Goal: Information Seeking & Learning: Learn about a topic

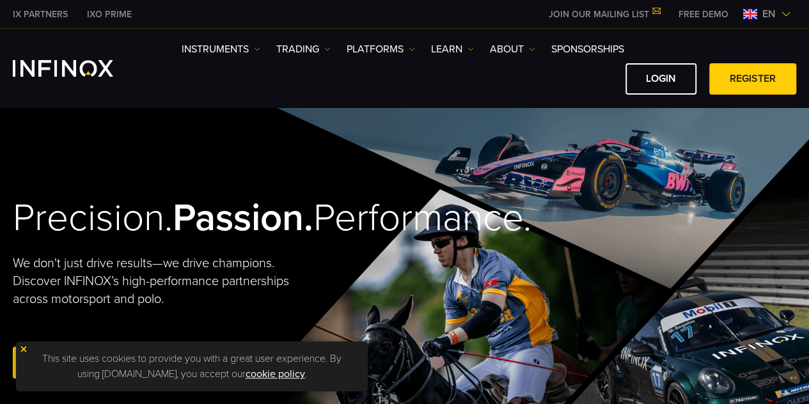
click at [774, 14] on span "en" at bounding box center [769, 13] width 24 height 15
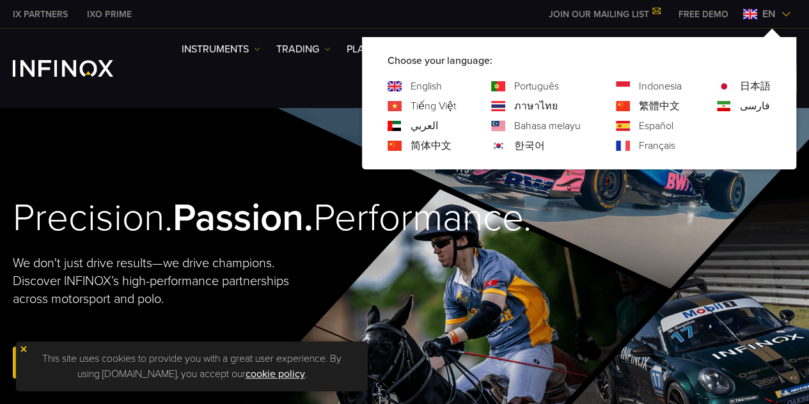
click at [528, 145] on link "한국어" at bounding box center [529, 145] width 31 height 15
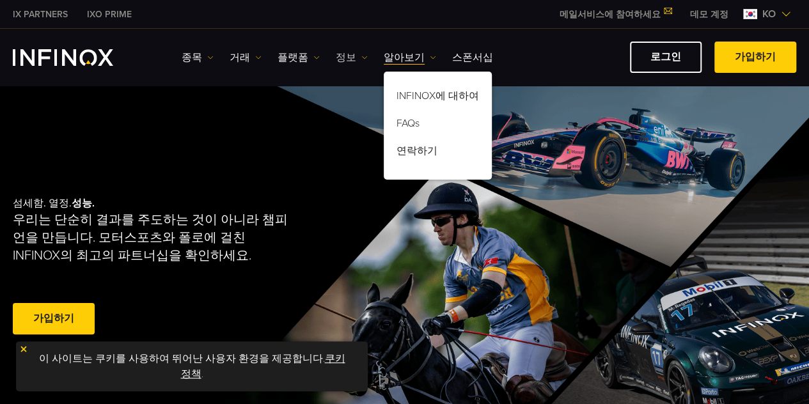
click at [346, 57] on link "정보" at bounding box center [352, 57] width 32 height 15
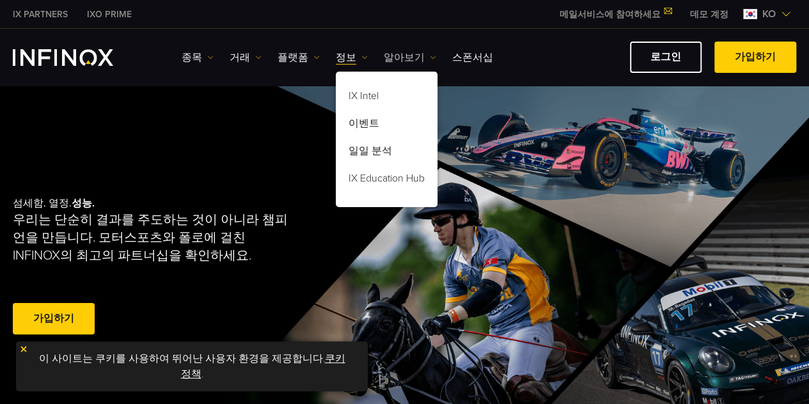
click at [402, 57] on link "알아보기" at bounding box center [410, 57] width 52 height 15
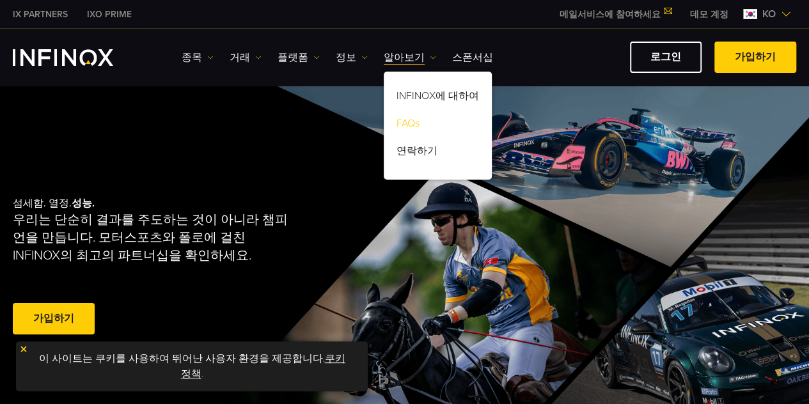
click at [405, 120] on link "FAQs" at bounding box center [438, 125] width 108 height 27
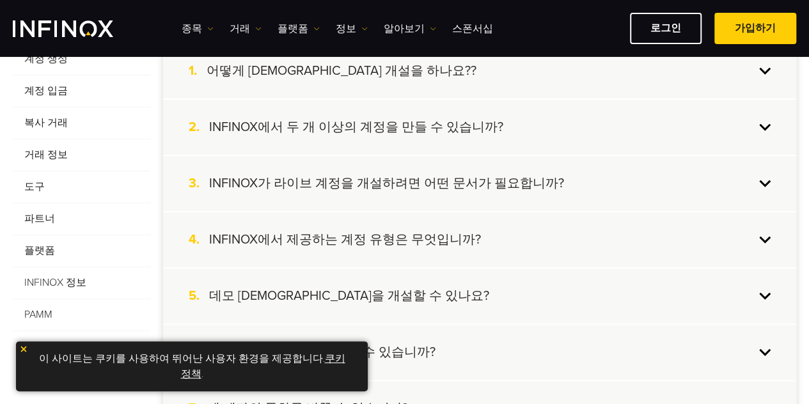
scroll to position [256, 0]
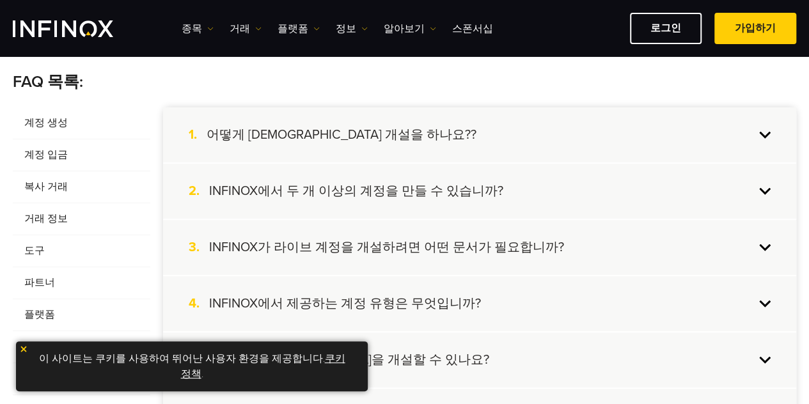
click at [59, 156] on span "계정 입금" at bounding box center [81, 155] width 137 height 32
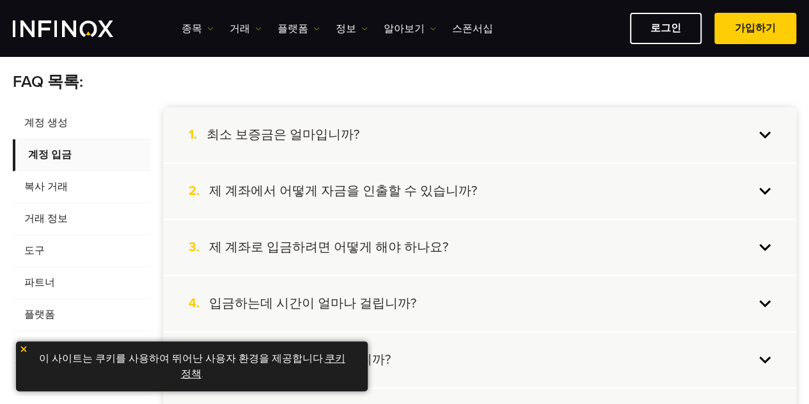
click at [382, 186] on h4 "제 계좌에서 어떻게 자금을 인출할 수 있습니까?" at bounding box center [343, 191] width 268 height 17
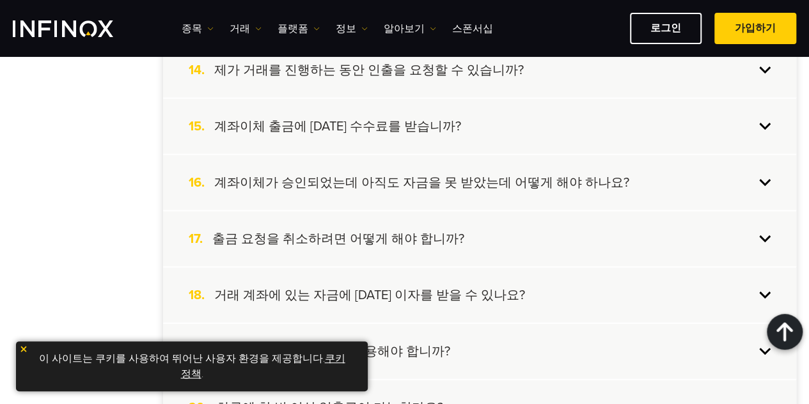
scroll to position [1215, 0]
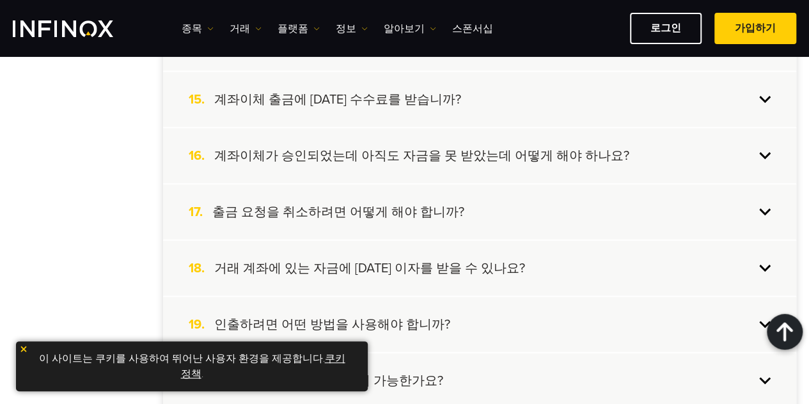
click at [348, 157] on h4 "계좌이체가 승인되었는데 아직도 자금을 못 받았는데 어떻게 해야 하나요?" at bounding box center [421, 156] width 415 height 17
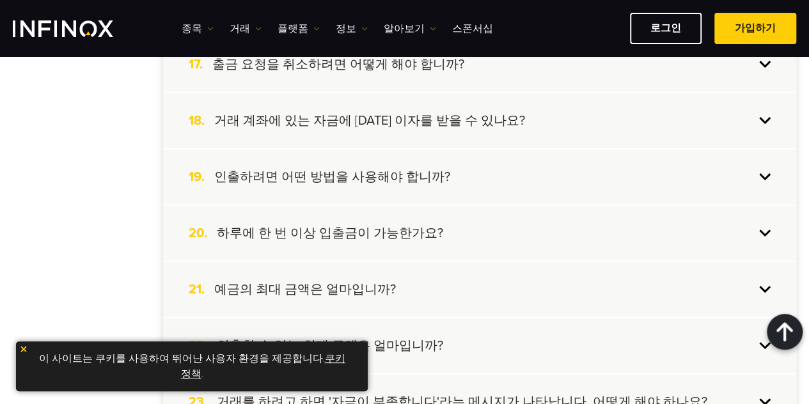
scroll to position [1334, 0]
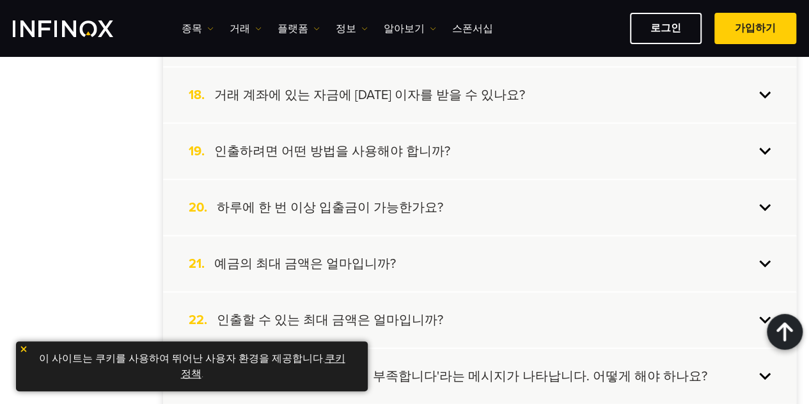
click at [380, 159] on h4 "인출하려면 어떤 방법을 사용해야 합니까?" at bounding box center [332, 151] width 236 height 17
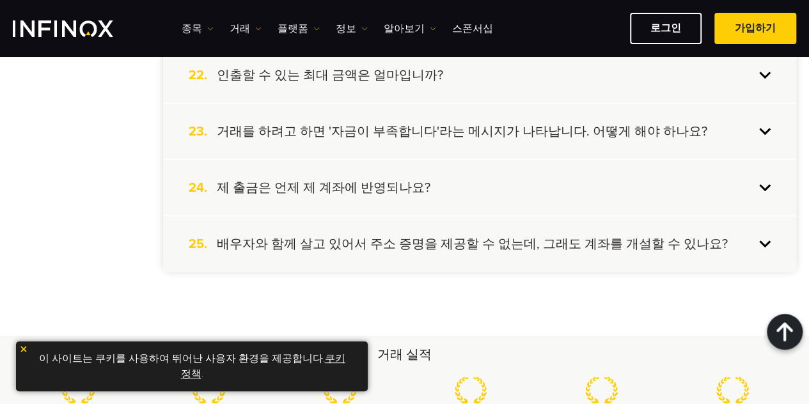
scroll to position [1589, 0]
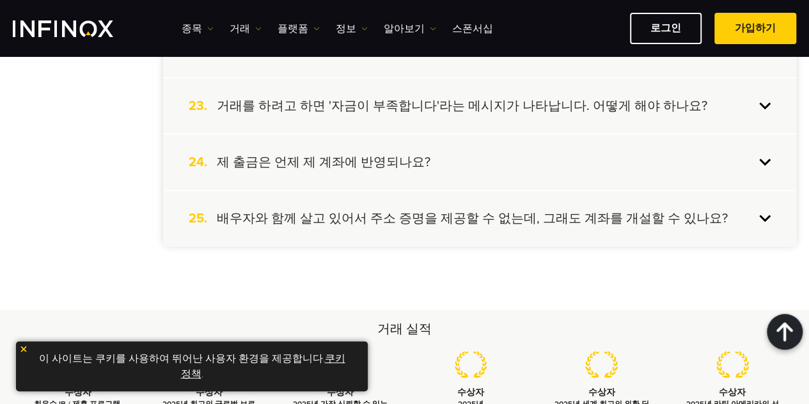
click at [323, 163] on h4 "제 출금은 언제 제 계좌에 반영되나요?" at bounding box center [324, 162] width 214 height 17
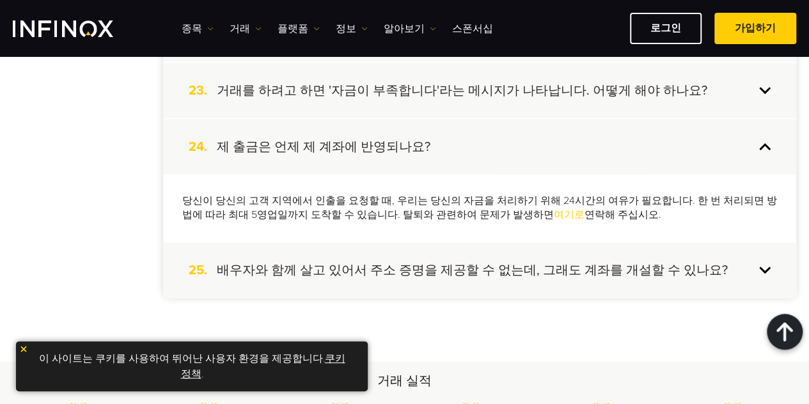
scroll to position [1522, 0]
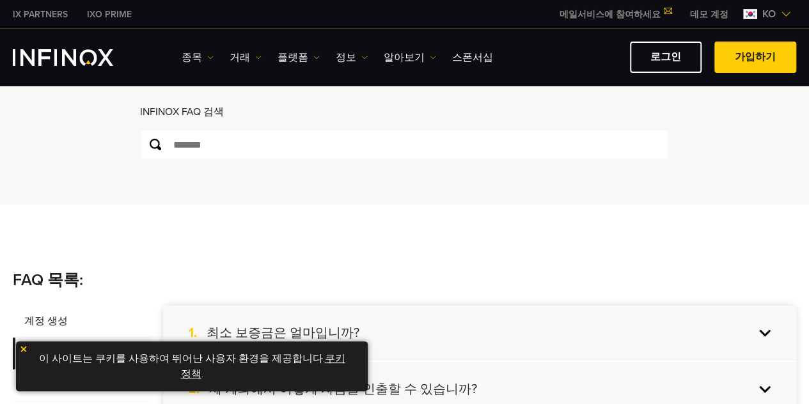
scroll to position [0, 0]
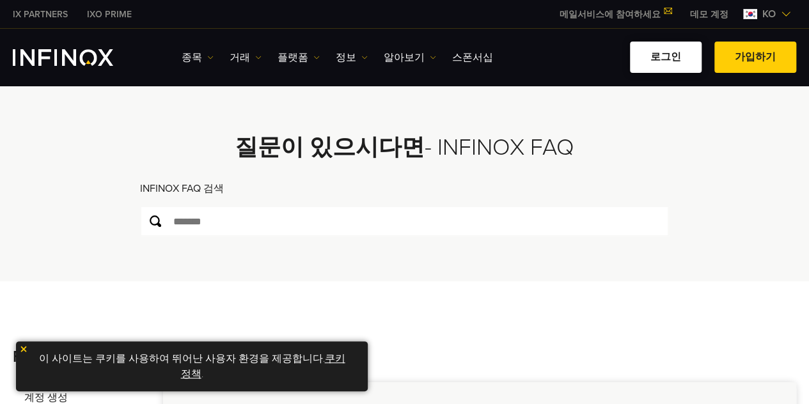
click at [658, 56] on link "로그인" at bounding box center [666, 57] width 72 height 31
